Goal: Information Seeking & Learning: Learn about a topic

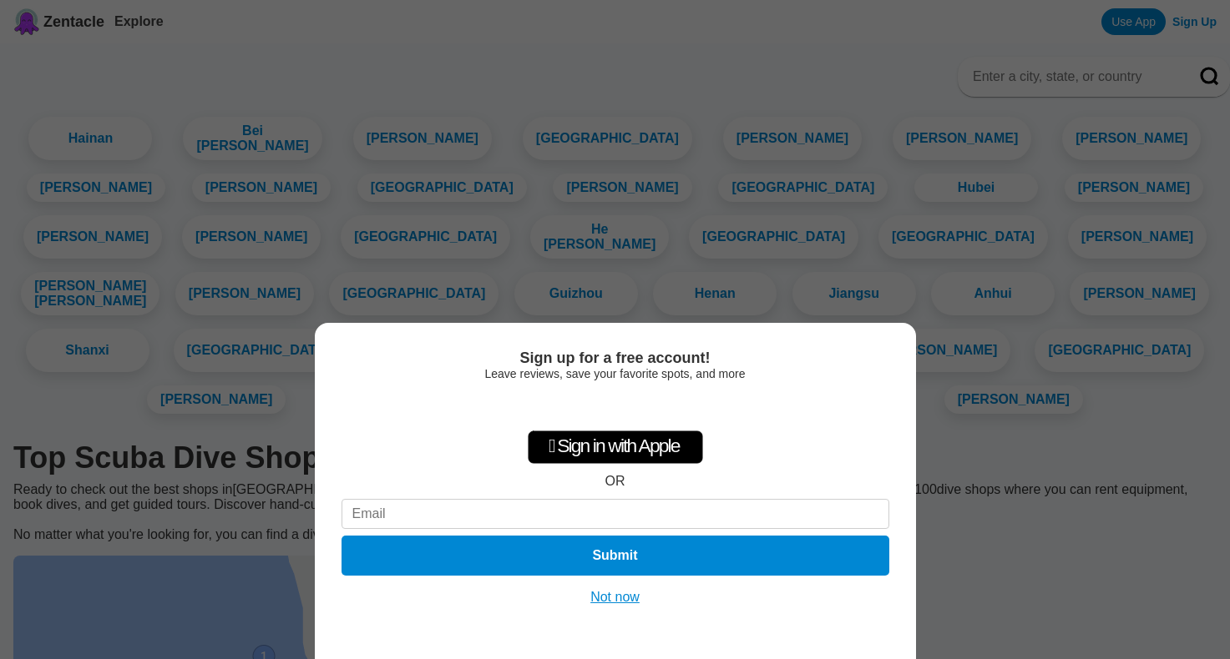
click at [629, 593] on button "Not now" at bounding box center [614, 597] width 59 height 17
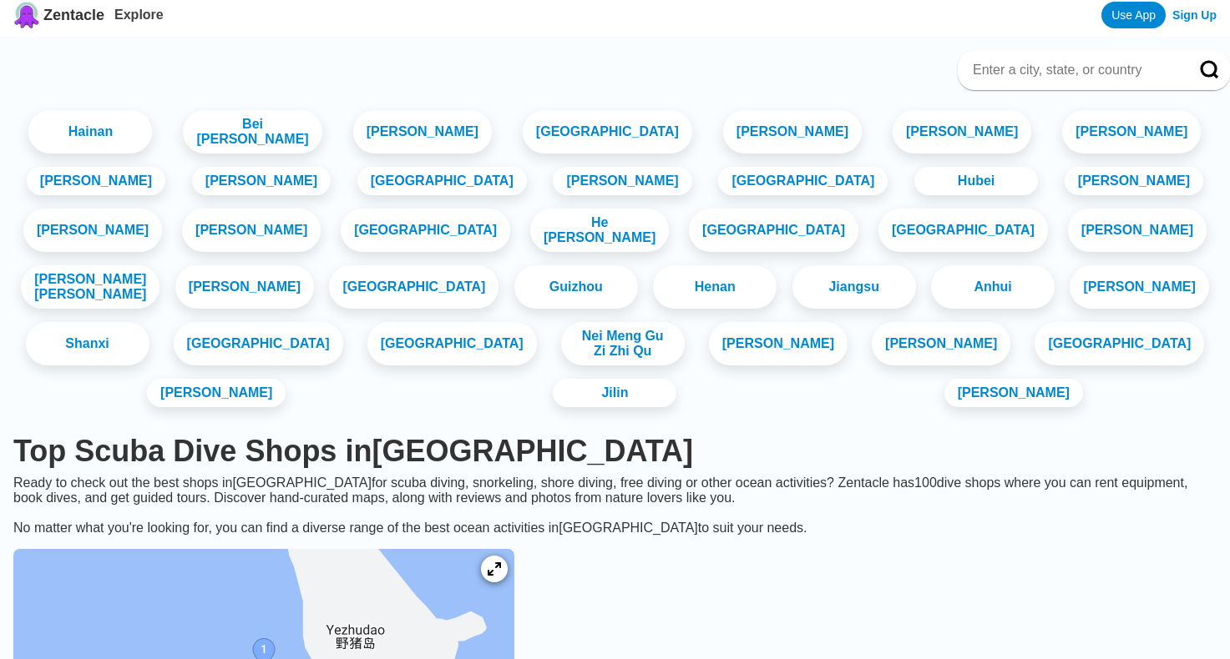
scroll to position [6, 0]
click at [265, 126] on link "Bei [PERSON_NAME]" at bounding box center [252, 133] width 146 height 46
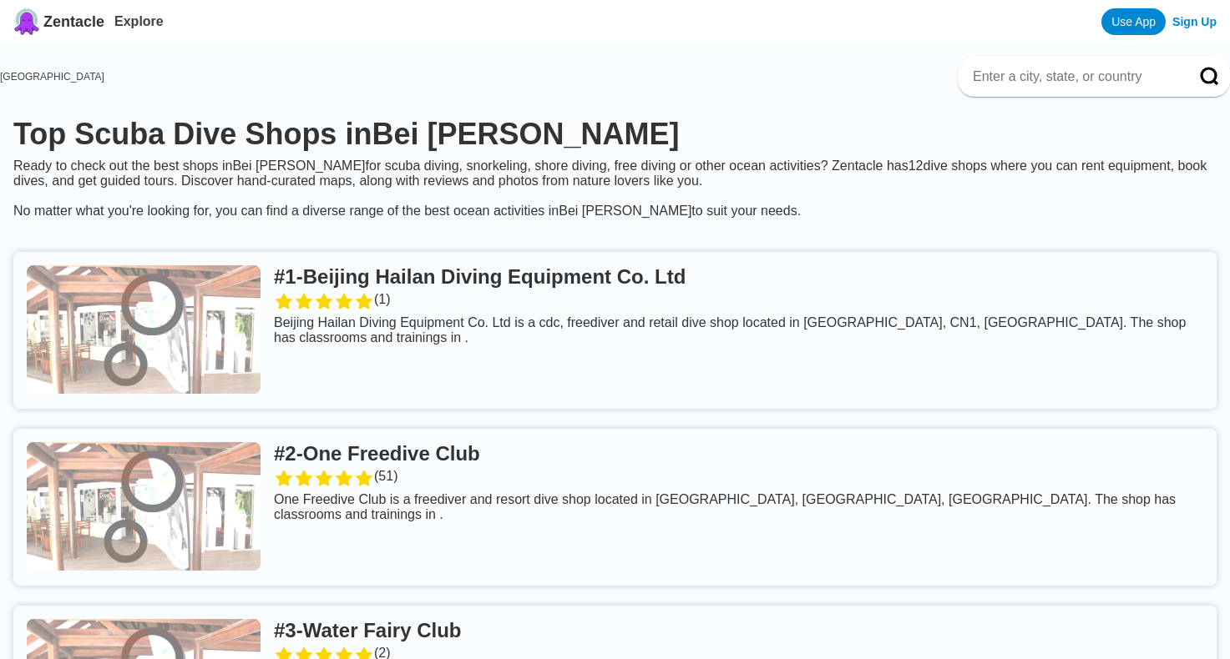
click at [536, 284] on link at bounding box center [614, 330] width 1203 height 157
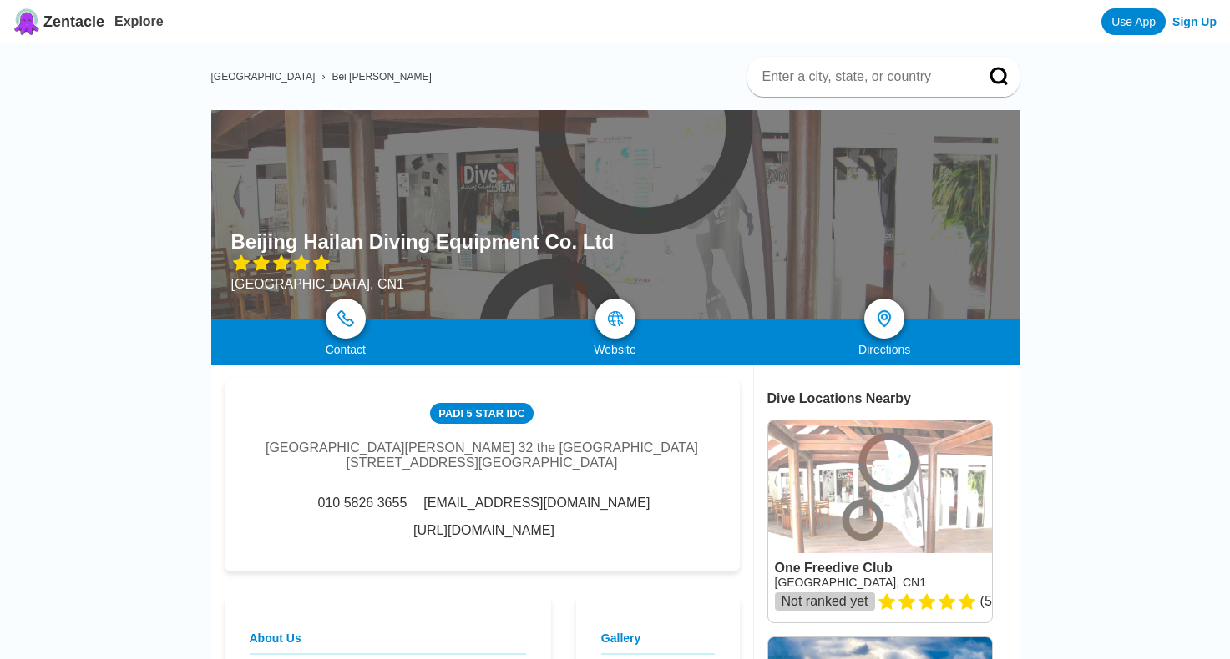
click at [554, 523] on link "[URL][DOMAIN_NAME]" at bounding box center [483, 530] width 141 height 15
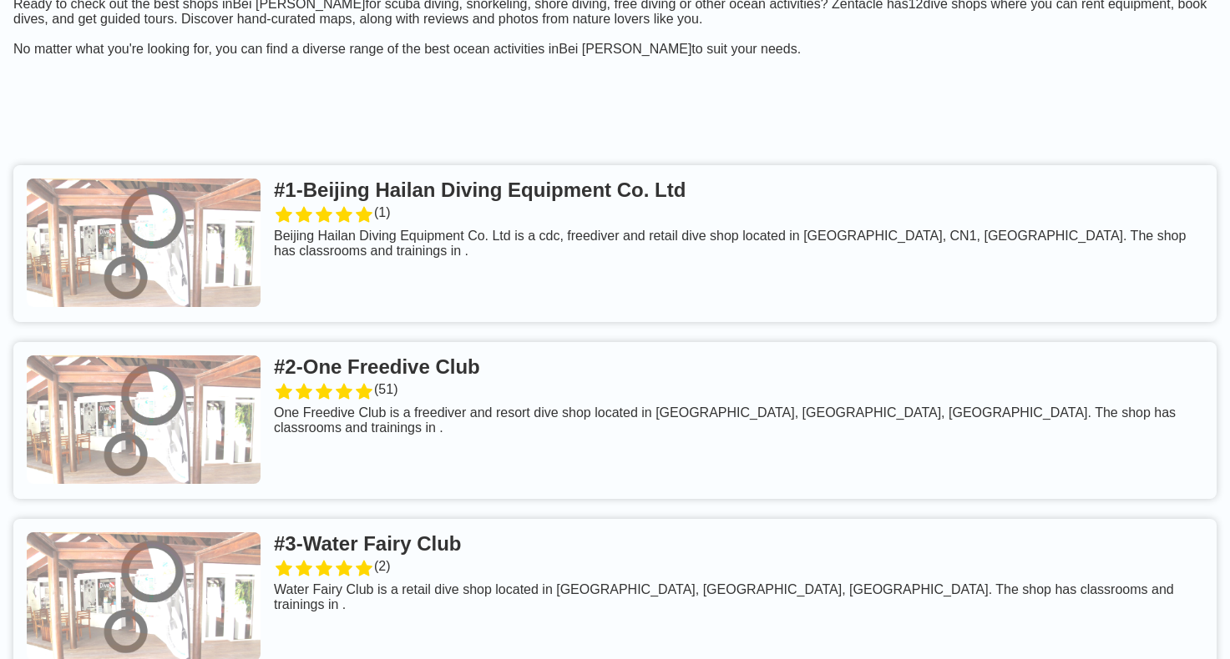
scroll to position [165, 0]
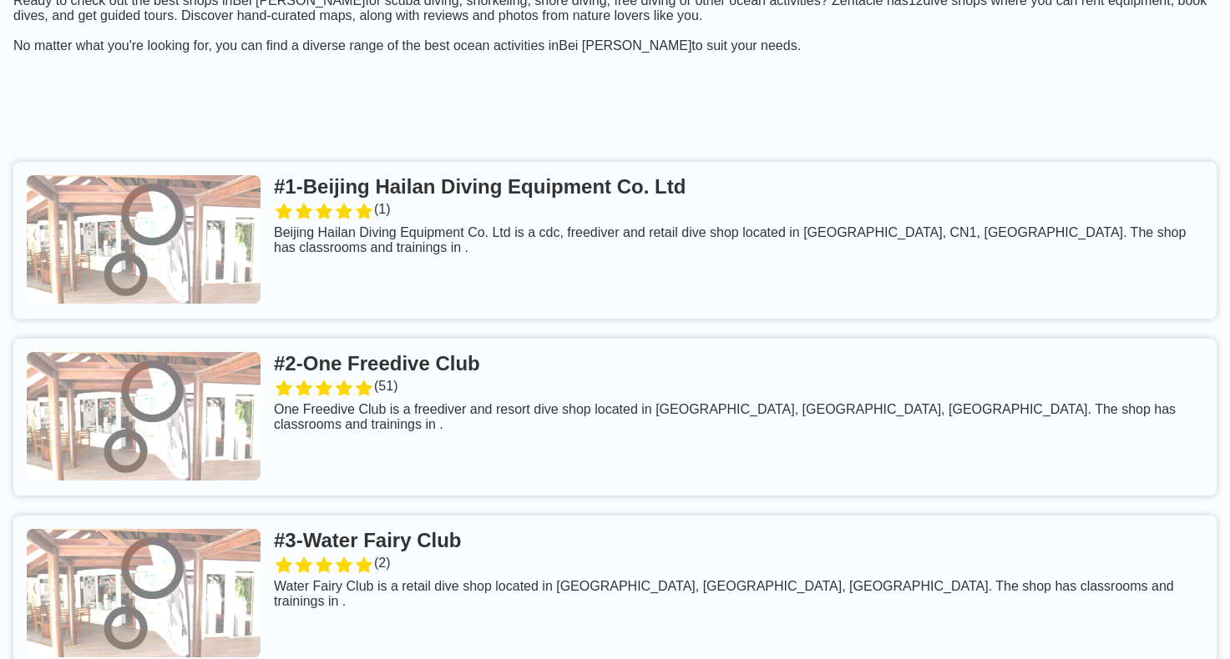
click at [422, 366] on link at bounding box center [614, 417] width 1203 height 157
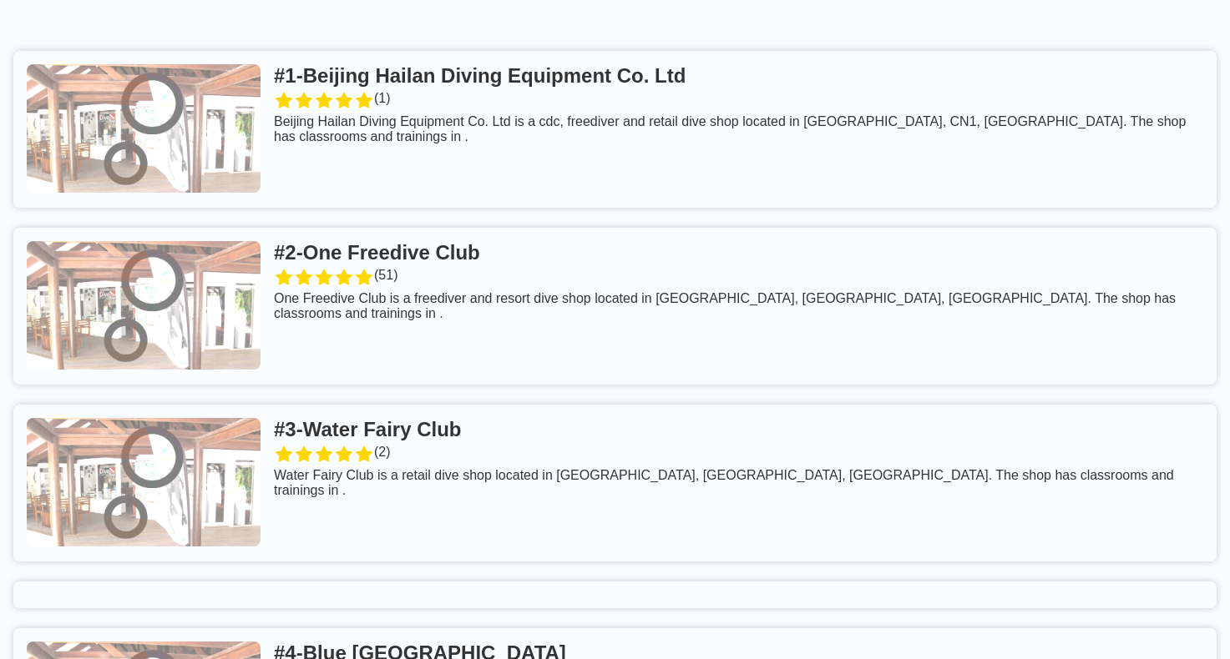
scroll to position [275, 0]
click at [418, 428] on link at bounding box center [614, 484] width 1203 height 157
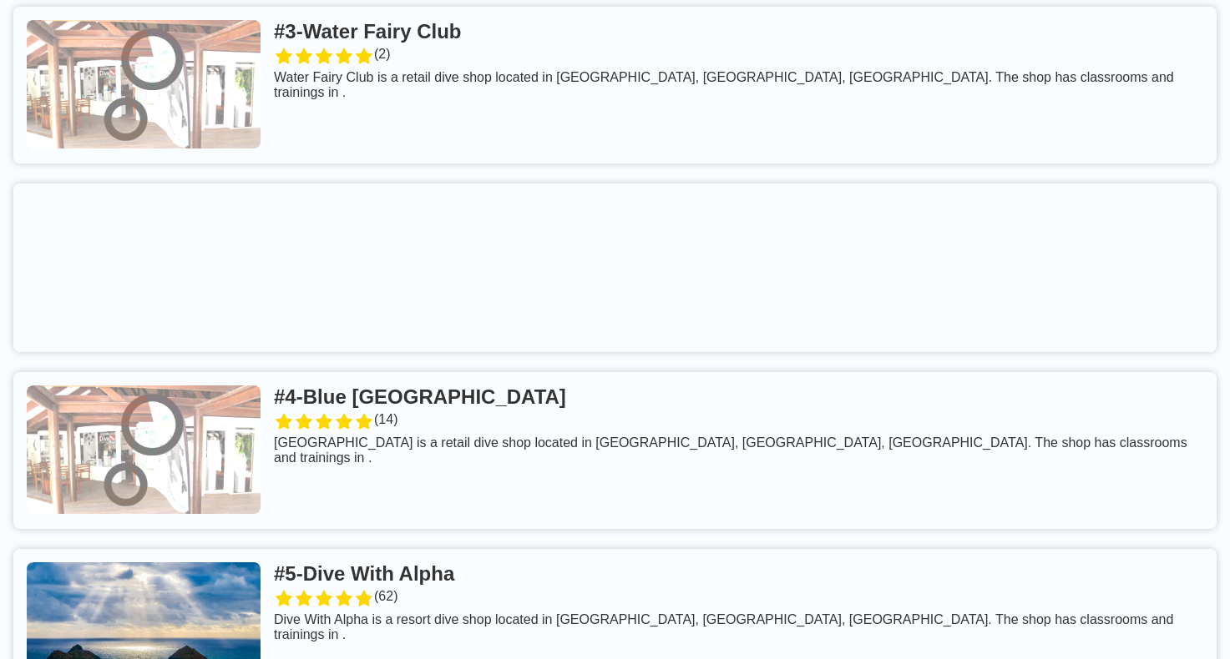
scroll to position [698, 0]
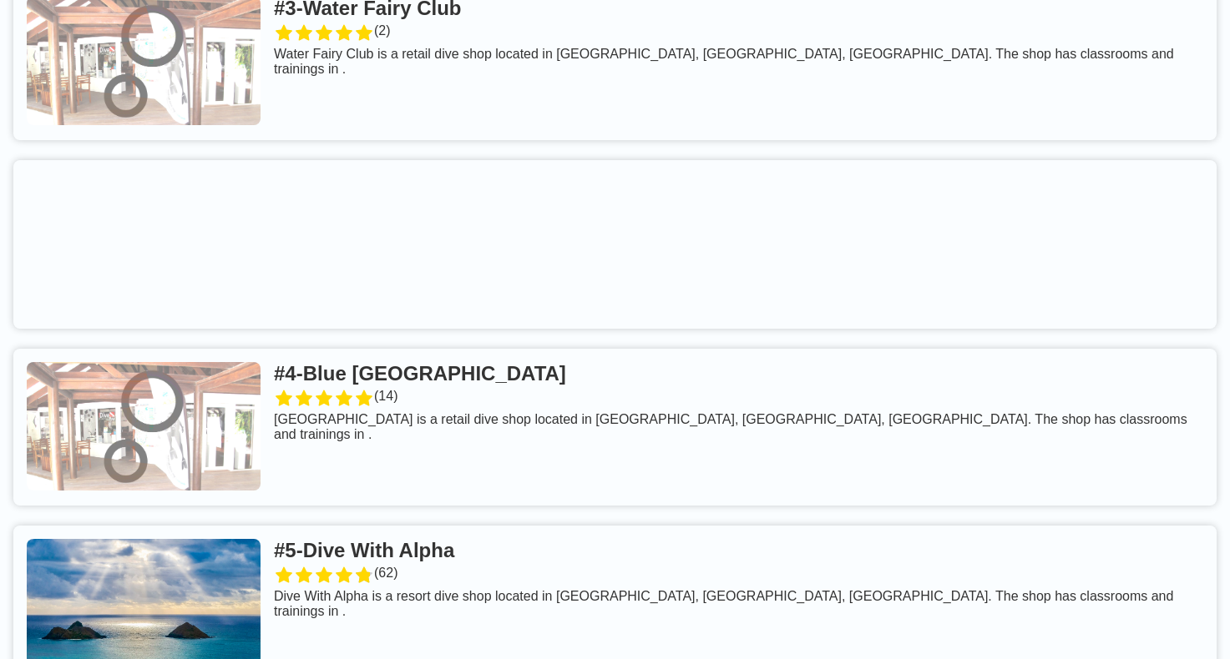
click at [407, 424] on link at bounding box center [614, 427] width 1203 height 157
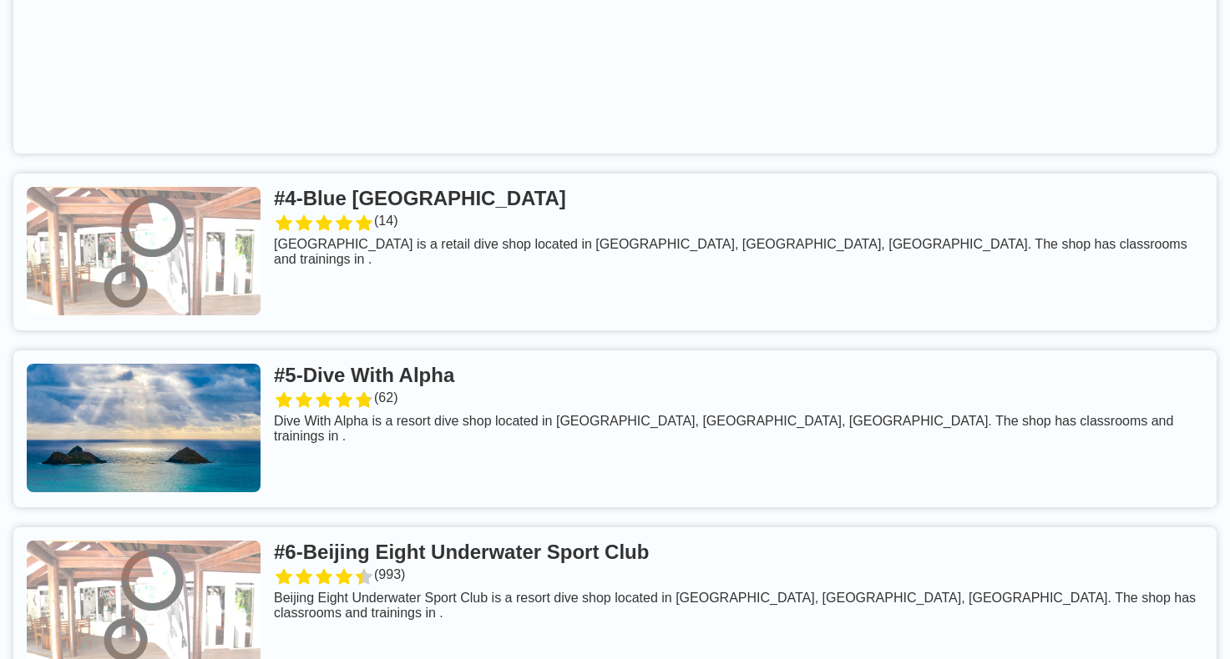
scroll to position [908, 0]
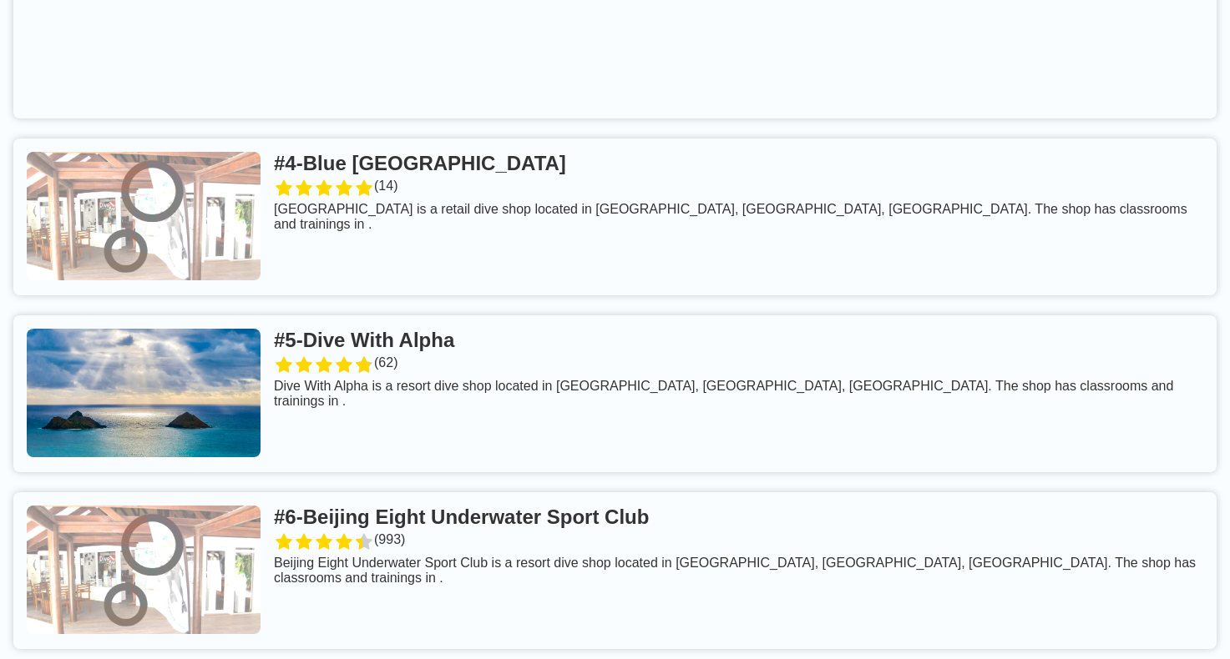
click at [500, 386] on link at bounding box center [614, 394] width 1203 height 157
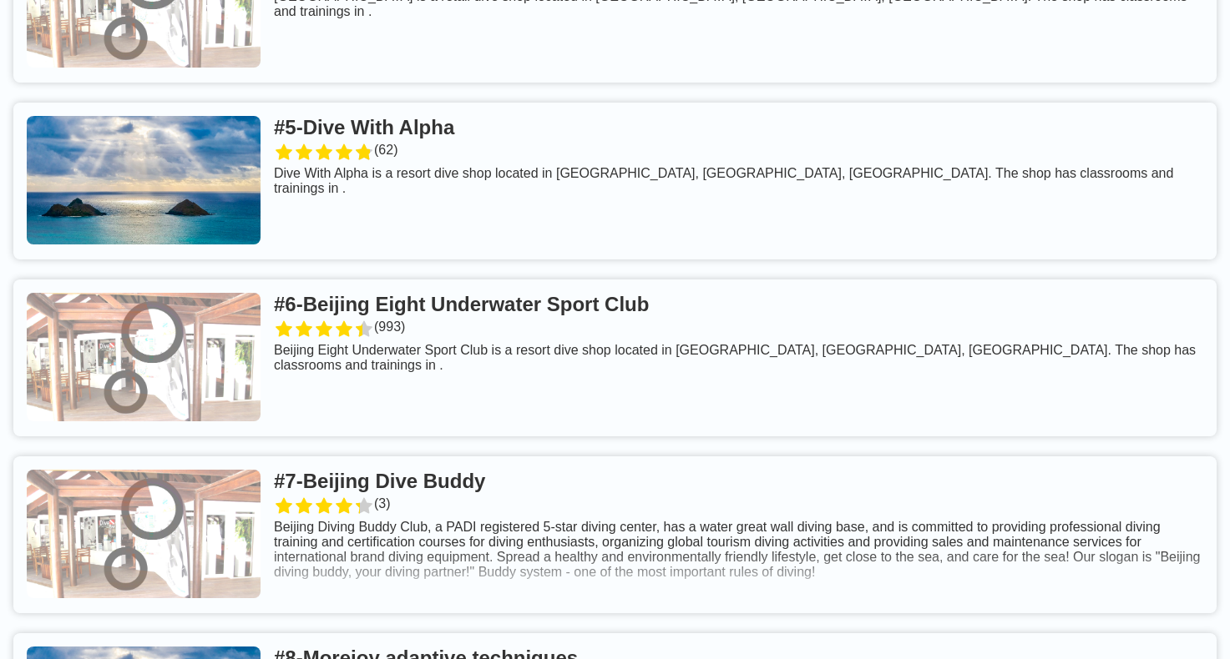
scroll to position [1122, 0]
click at [423, 347] on link at bounding box center [614, 357] width 1203 height 157
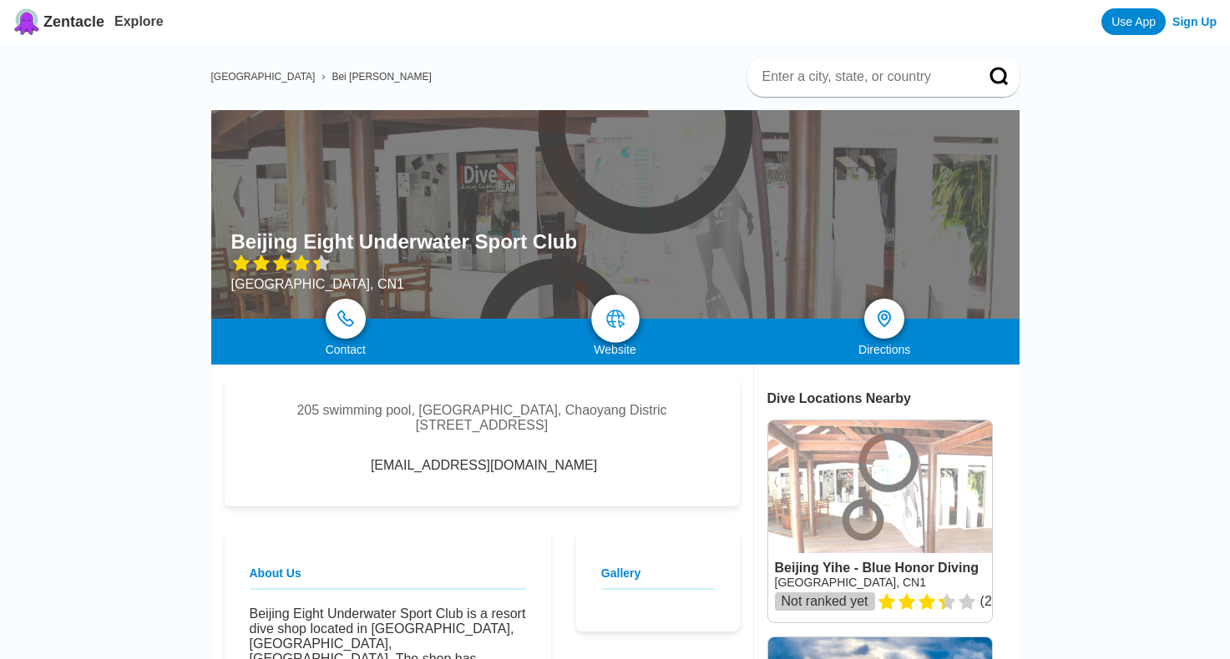
click at [610, 325] on img at bounding box center [615, 319] width 20 height 20
click at [624, 308] on link at bounding box center [615, 319] width 48 height 48
click at [601, 323] on link at bounding box center [615, 319] width 48 height 48
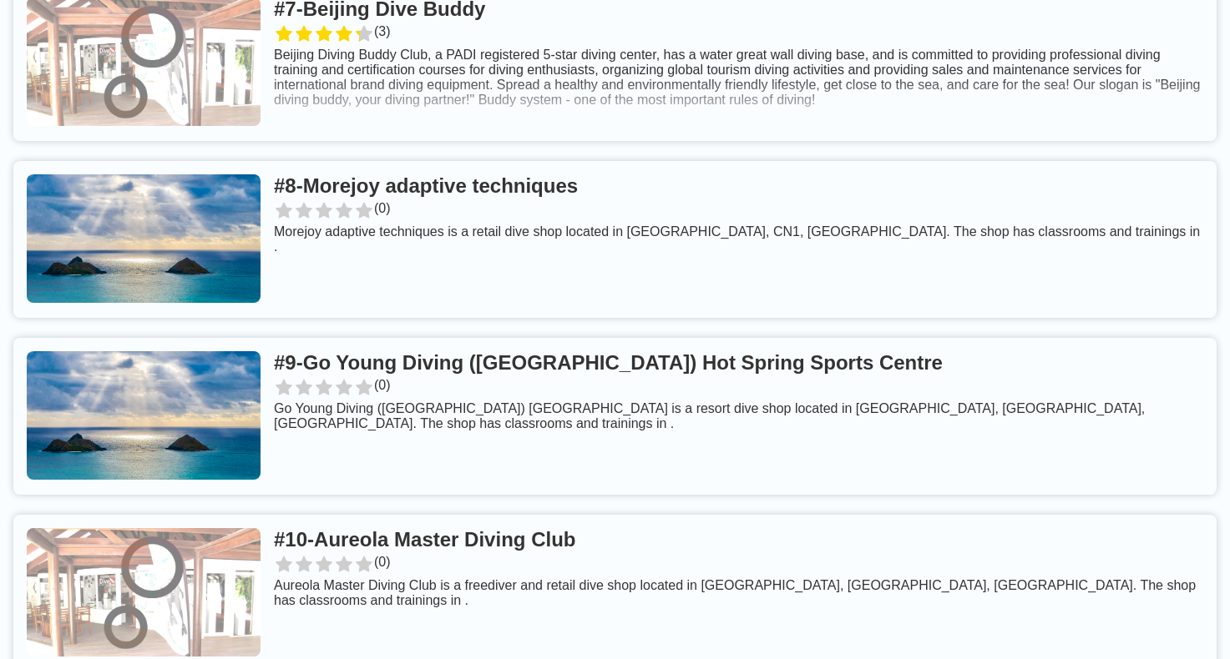
scroll to position [1594, 0]
click at [536, 184] on link at bounding box center [614, 238] width 1203 height 157
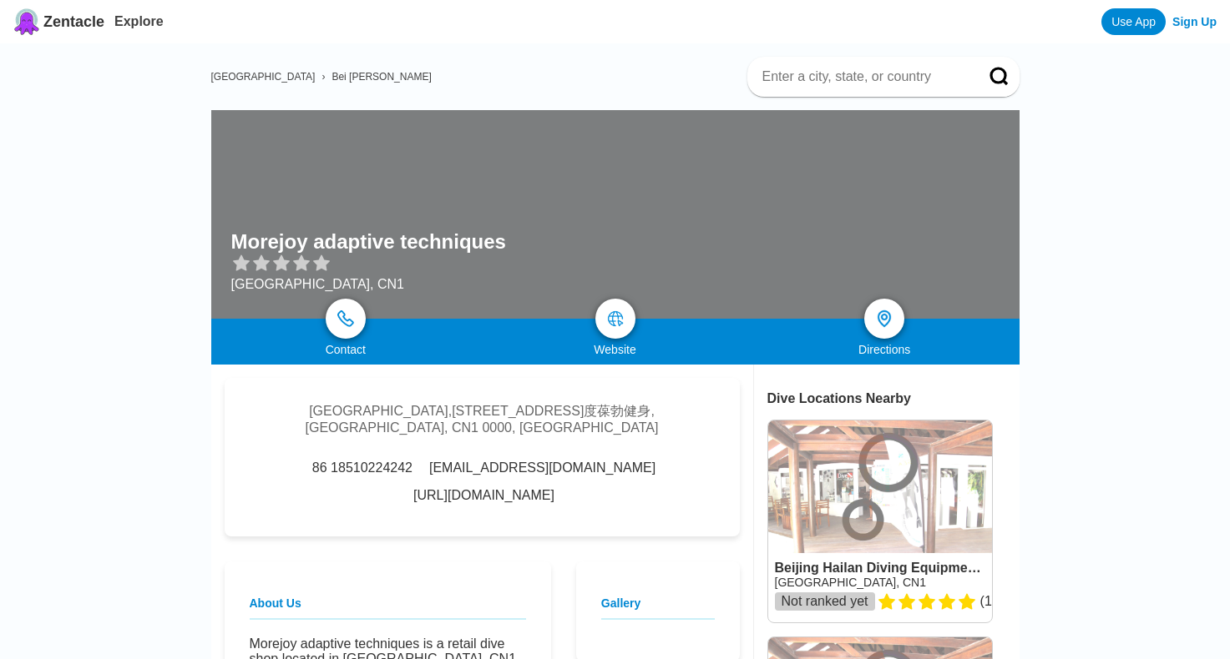
click at [422, 500] on link "[URL][DOMAIN_NAME]" at bounding box center [483, 495] width 141 height 15
